Goal: Information Seeking & Learning: Understand process/instructions

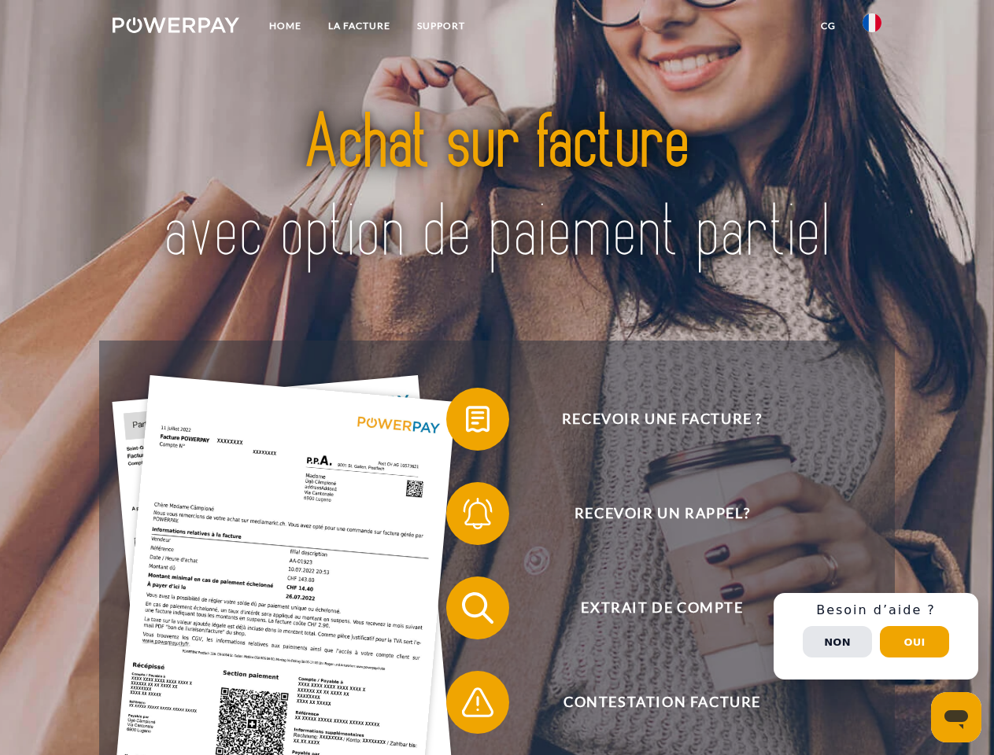
click at [175, 28] on img at bounding box center [175, 25] width 127 height 16
click at [872, 28] on img at bounding box center [871, 22] width 19 height 19
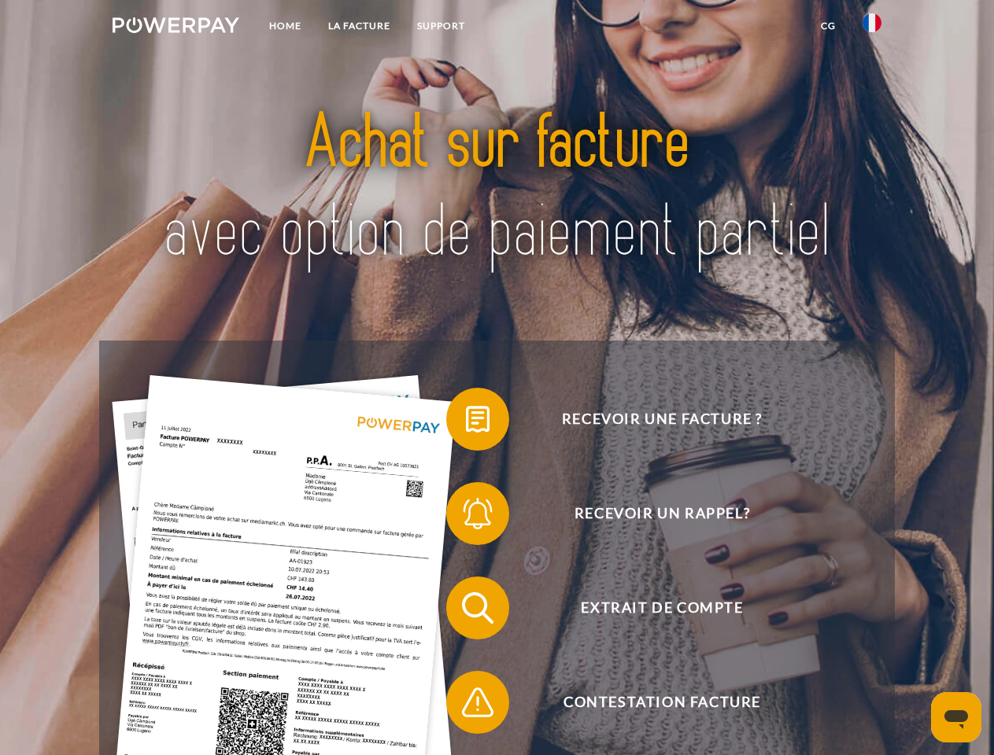
click at [828, 26] on link "CG" at bounding box center [828, 26] width 42 height 28
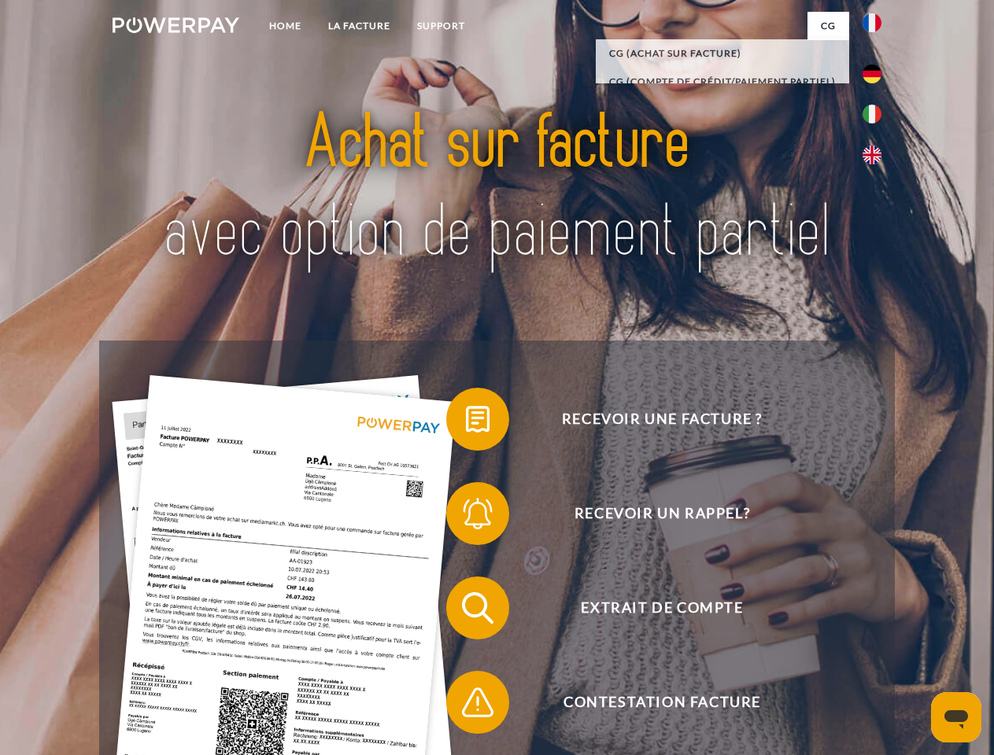
click at [466, 422] on span at bounding box center [454, 419] width 79 height 79
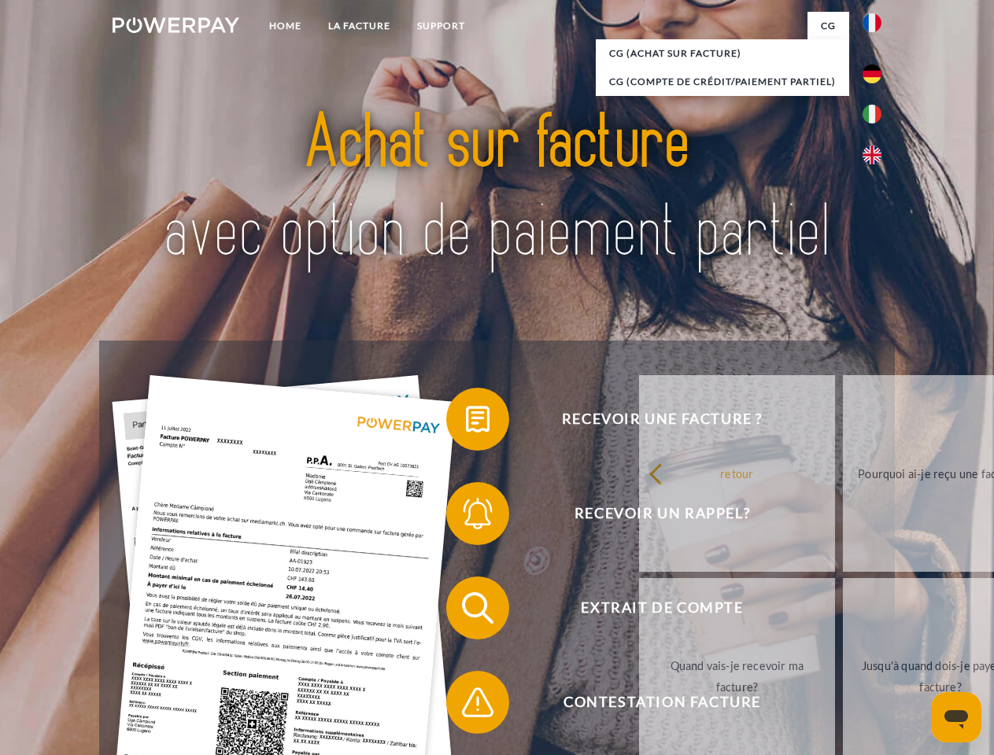
click at [639, 517] on link "retour" at bounding box center [737, 473] width 196 height 197
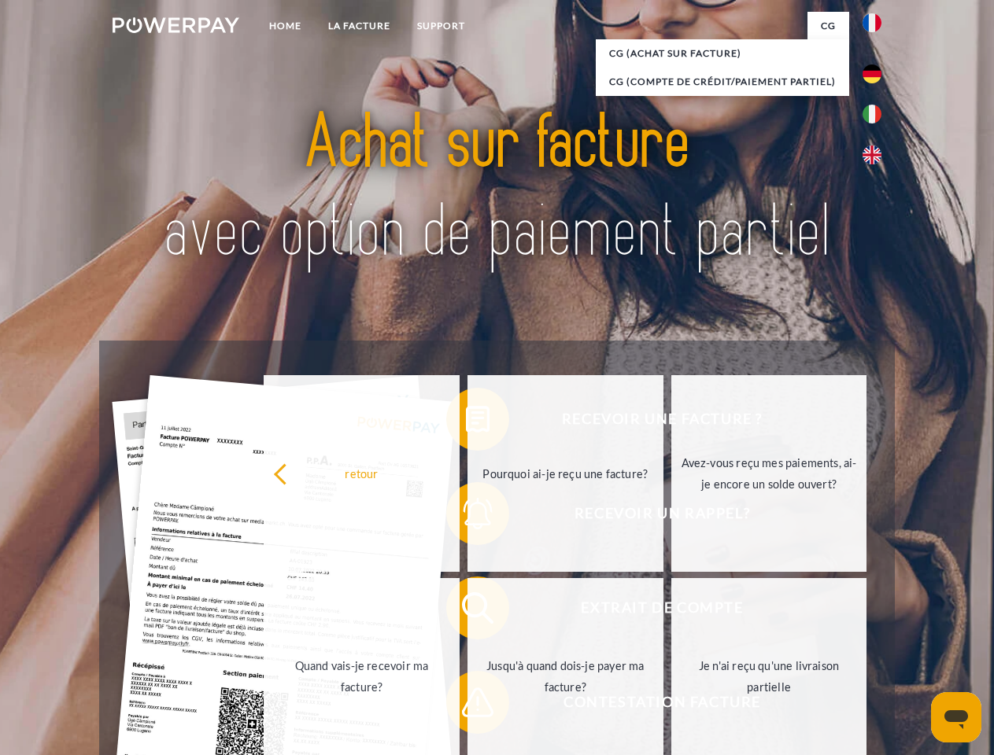
click at [466, 611] on div "retour Pourquoi ai-je reçu une facture? Avez-vous reçu mes paiements, ai-je enc…" at bounding box center [566, 575] width 636 height 406
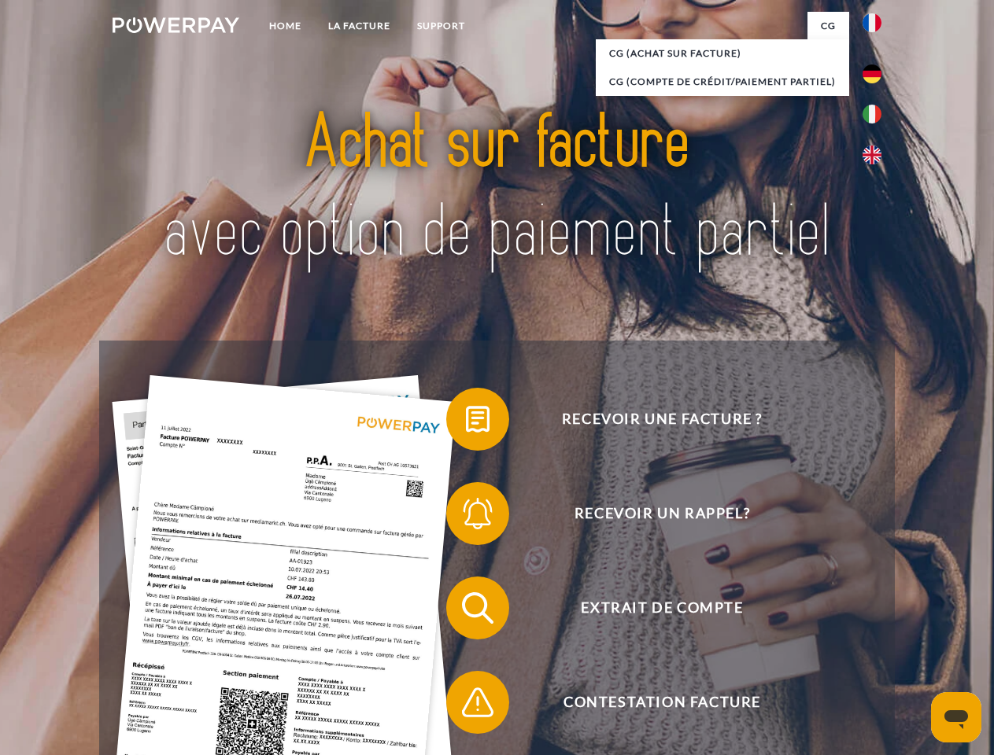
click at [466, 706] on span at bounding box center [454, 702] width 79 height 79
click at [876, 636] on div "Recevoir une facture ? Recevoir un rappel? Extrait de compte retour" at bounding box center [496, 655] width 795 height 629
click at [837, 640] on span "Extrait de compte" at bounding box center [661, 608] width 385 height 63
click at [914, 642] on header "Home LA FACTURE Support" at bounding box center [497, 543] width 994 height 1086
